Goal: Obtain resource: Download file/media

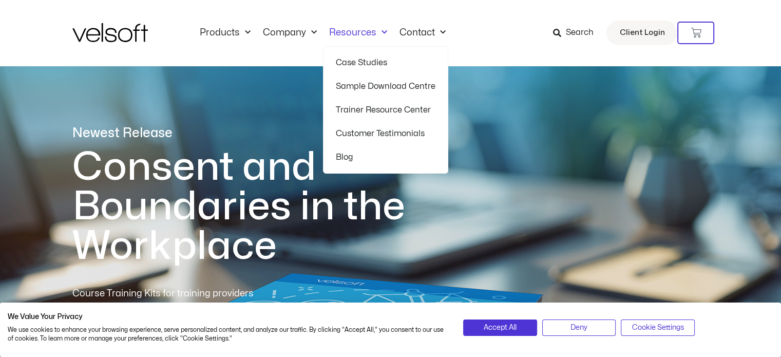
click at [347, 30] on link "Resources" at bounding box center [358, 32] width 70 height 11
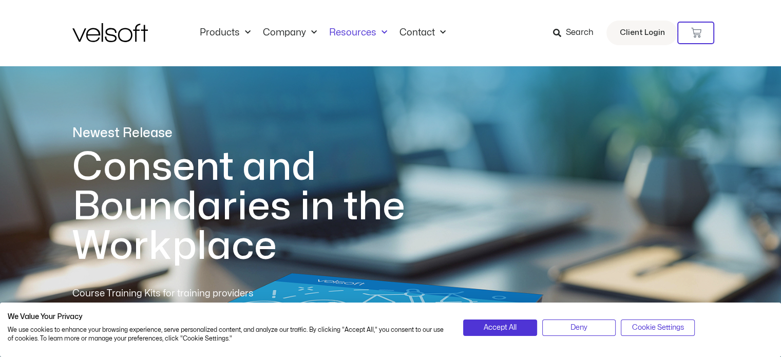
click at [347, 30] on link "Resources" at bounding box center [358, 32] width 70 height 11
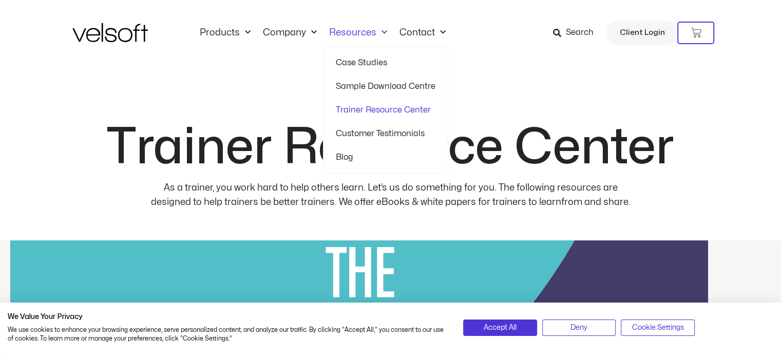
click at [359, 85] on link "Sample Download Centre" at bounding box center [386, 86] width 100 height 24
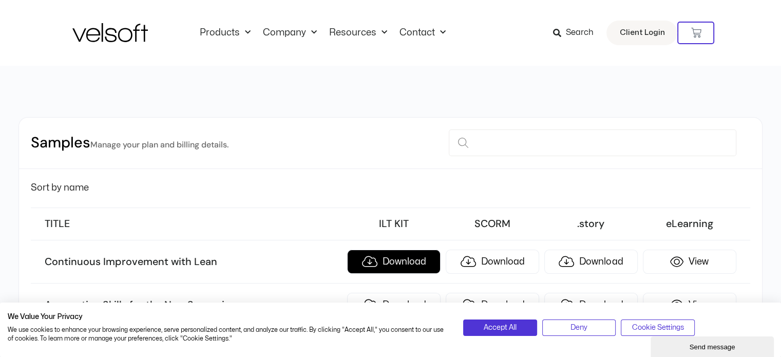
click at [392, 262] on link "Download" at bounding box center [394, 262] width 94 height 24
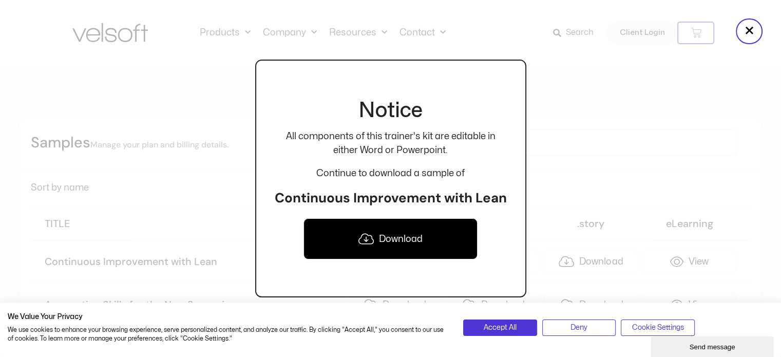
click at [397, 245] on link "Download" at bounding box center [391, 238] width 174 height 41
click at [558, 174] on div at bounding box center [390, 178] width 781 height 357
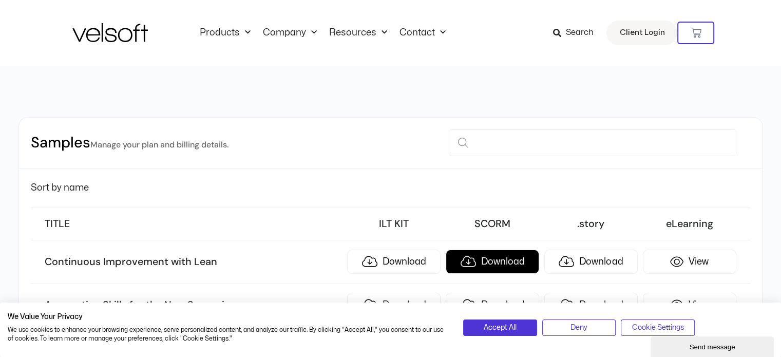
click at [522, 256] on link "Download" at bounding box center [493, 262] width 94 height 24
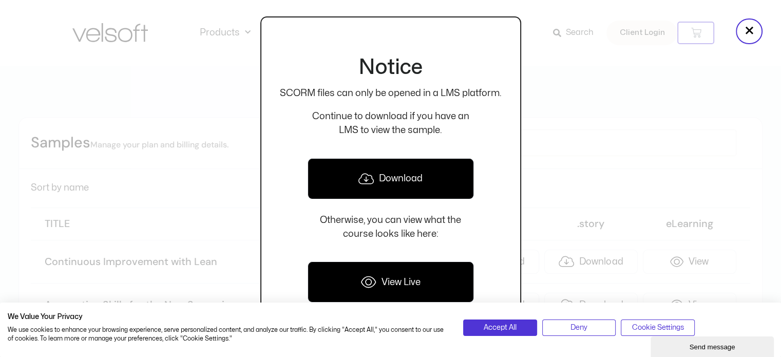
click at [382, 282] on link "View Live" at bounding box center [391, 282] width 166 height 41
click at [578, 141] on div at bounding box center [390, 178] width 781 height 357
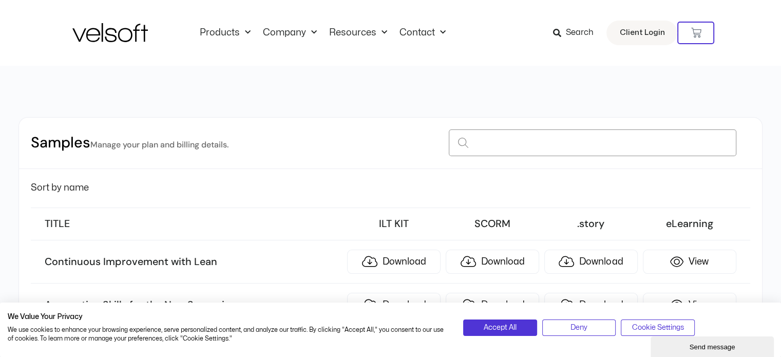
click at [475, 142] on input at bounding box center [593, 142] width 288 height 27
click at [725, 145] on input at bounding box center [593, 142] width 288 height 27
click at [538, 65] on div "Products All Products Content ILT Courseware Storyline 360 Courses SCORM Course…" at bounding box center [390, 33] width 637 height 66
